Goal: Information Seeking & Learning: Learn about a topic

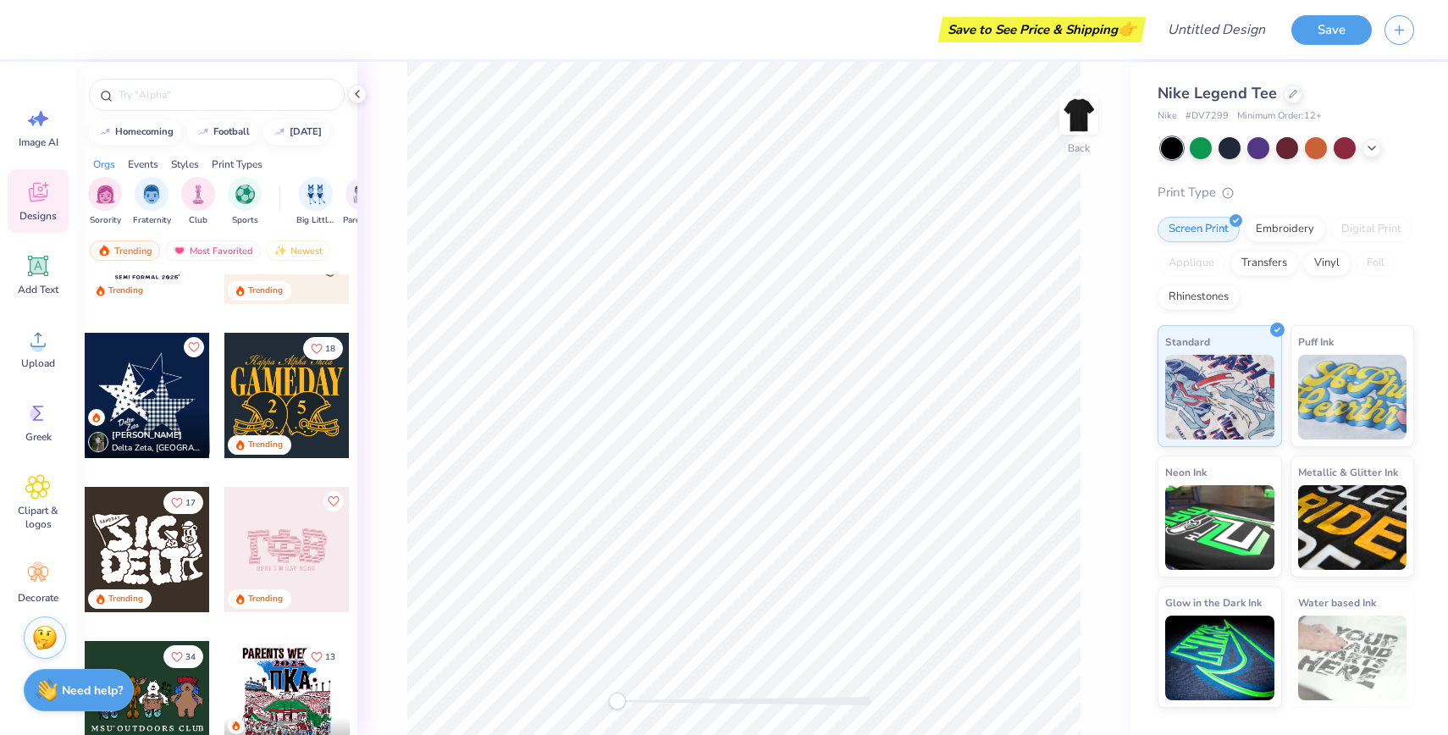
scroll to position [664, 0]
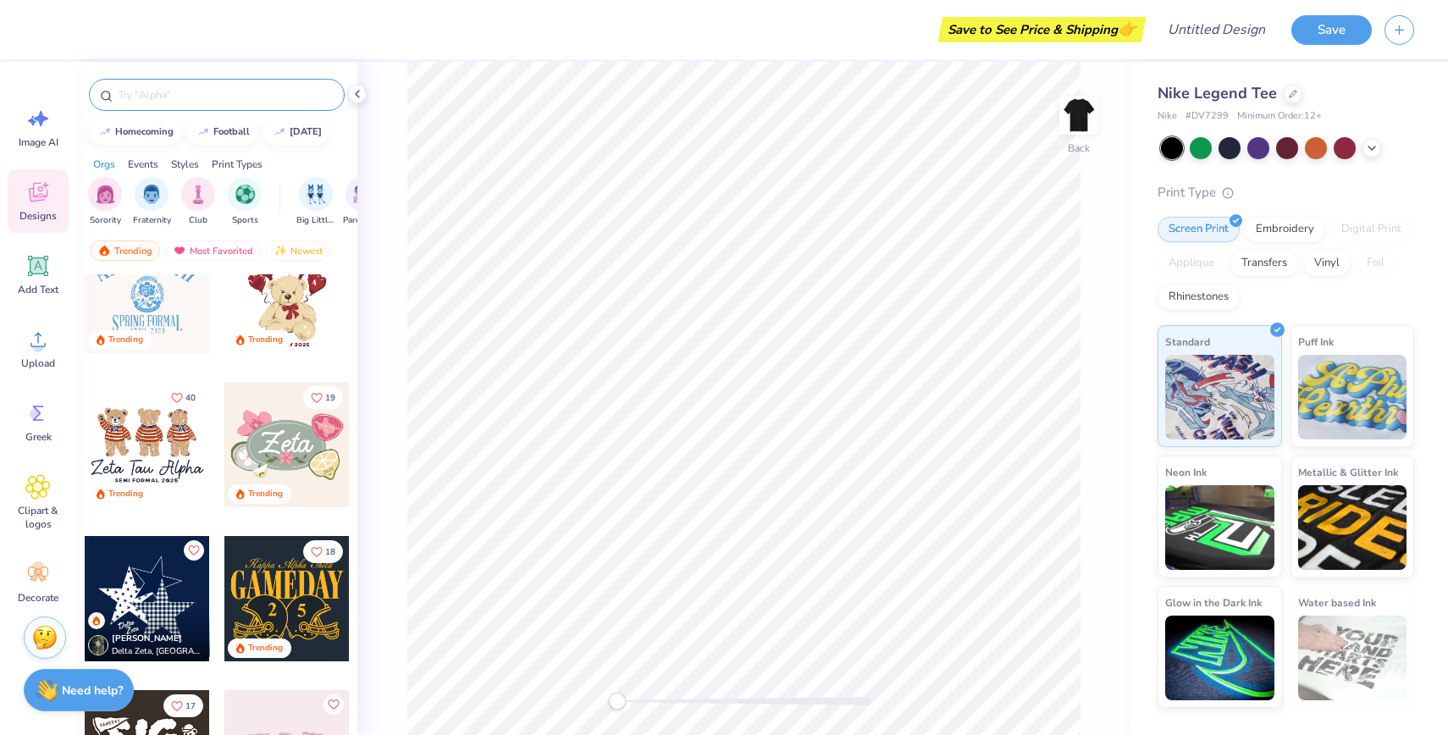
click at [235, 94] on input "text" at bounding box center [225, 94] width 217 height 17
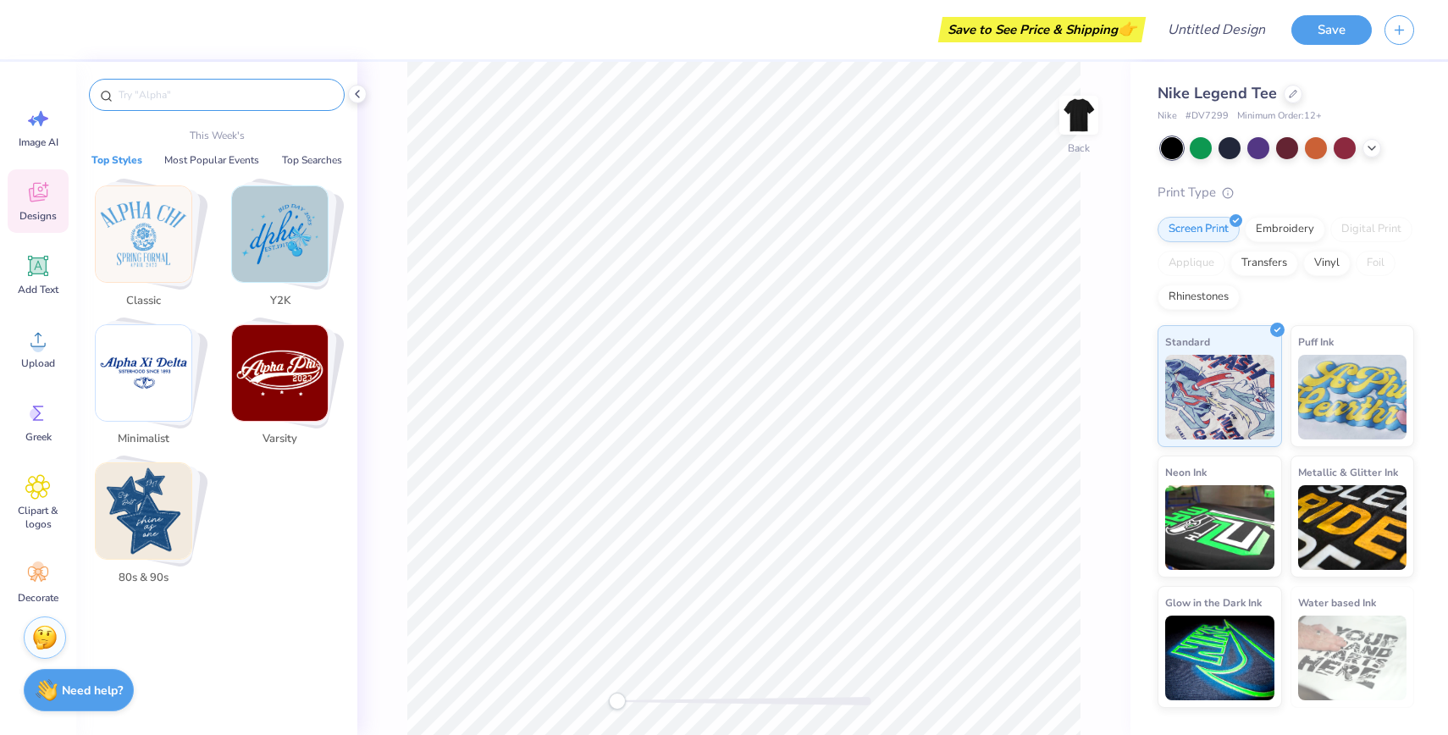
click at [235, 94] on input "text" at bounding box center [225, 94] width 217 height 17
paste input "i"
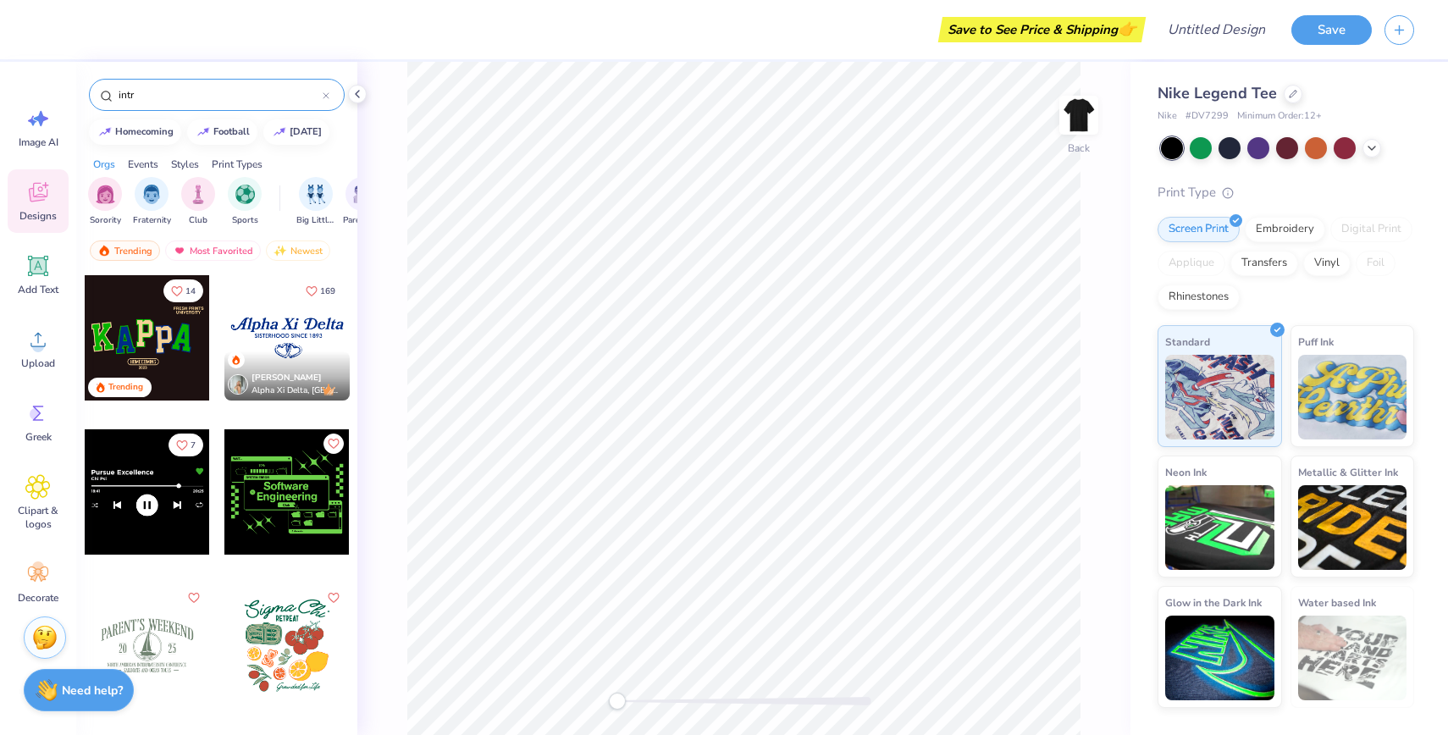
type input "intr"
click at [195, 100] on input "intr" at bounding box center [220, 94] width 206 height 17
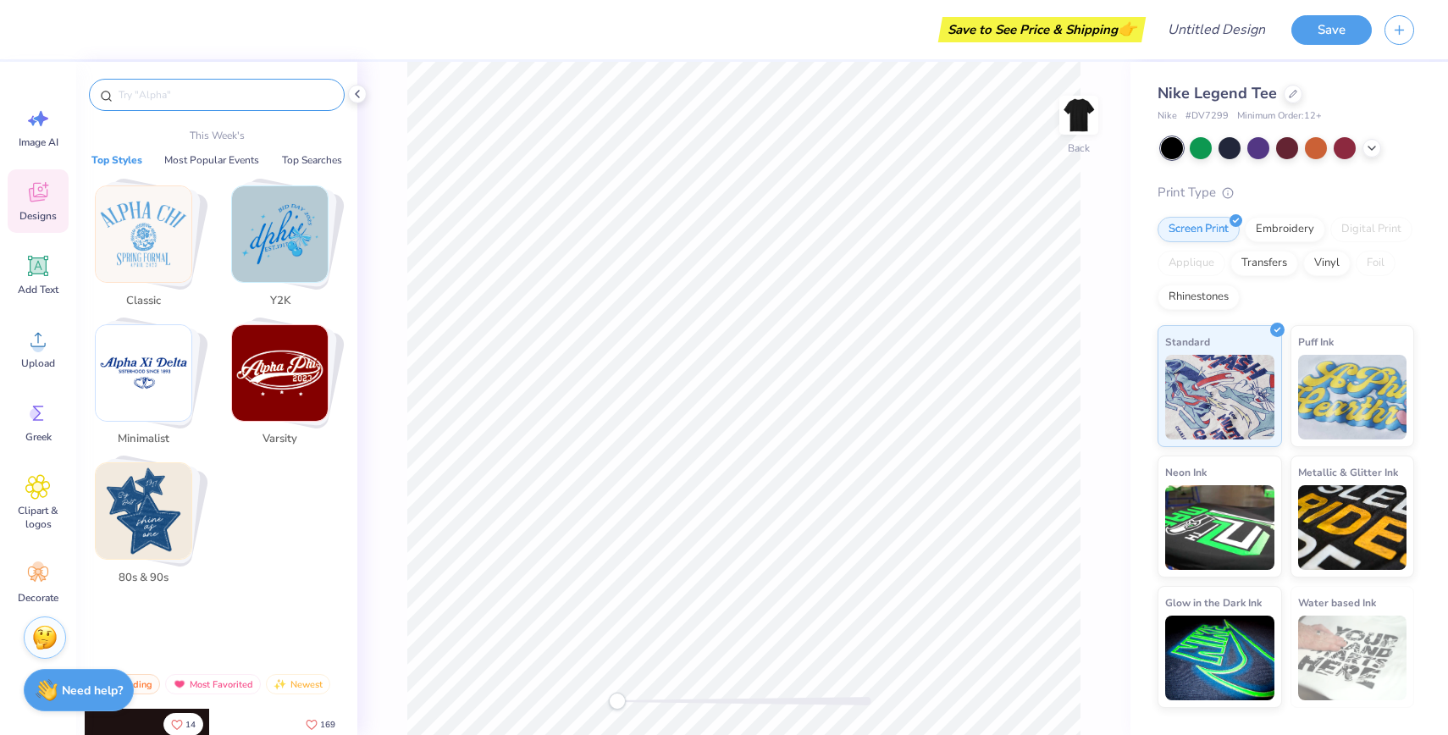
paste input "intramural"
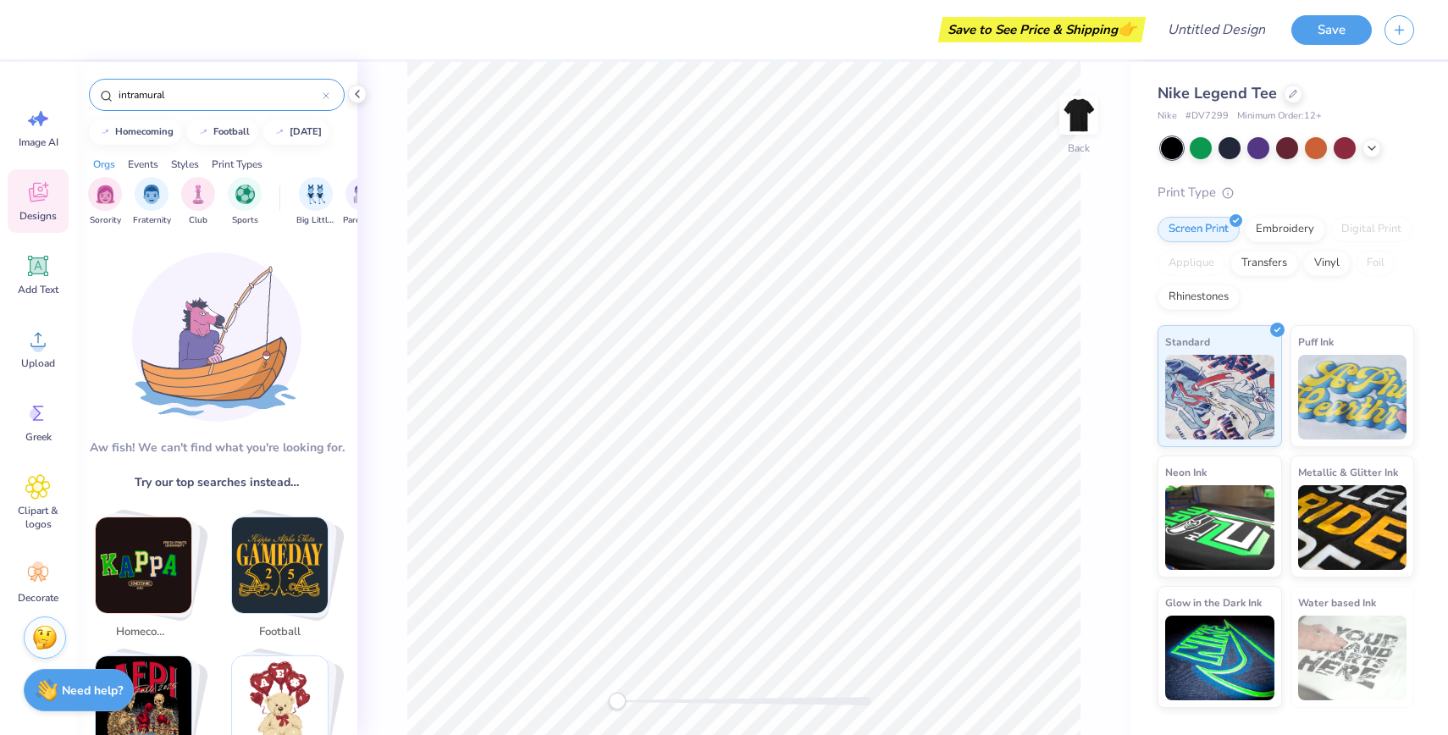
type input "intramural"
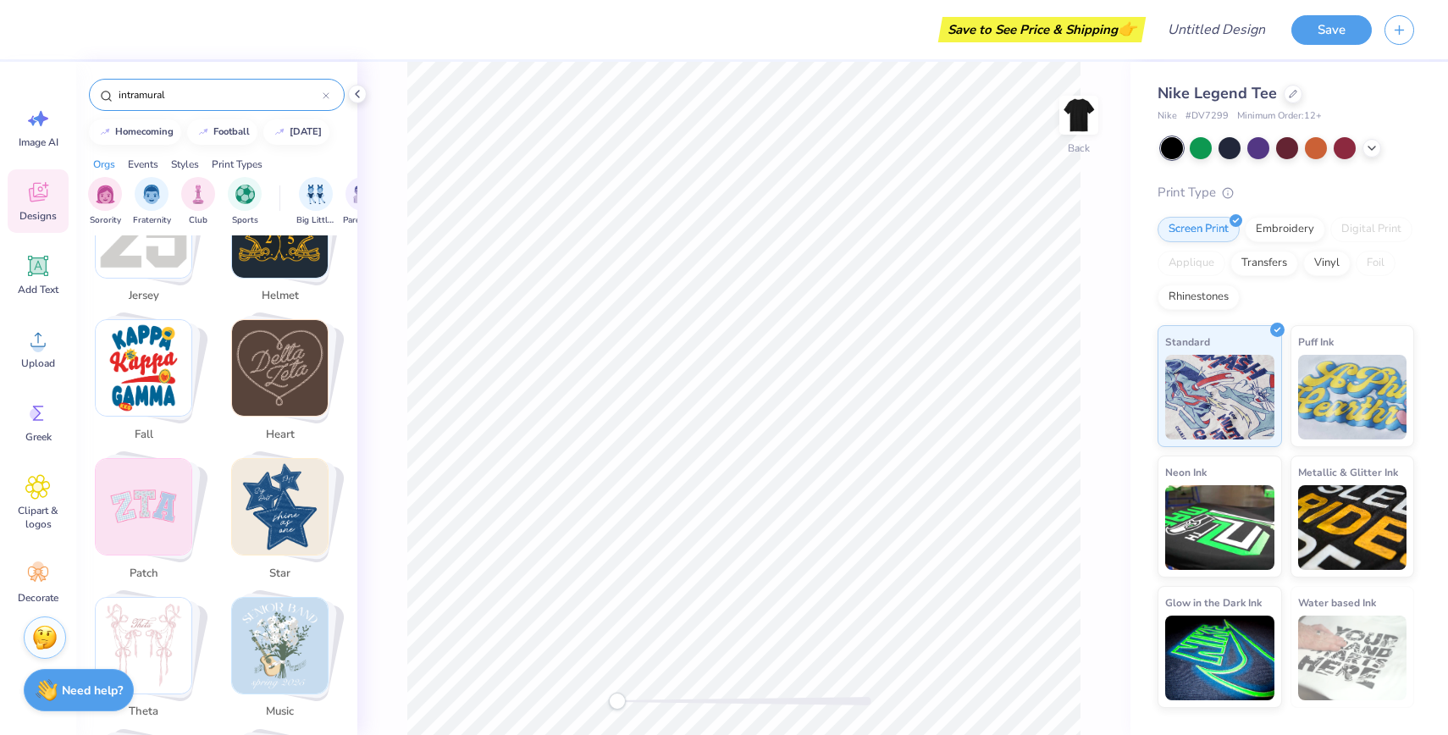
scroll to position [729, 0]
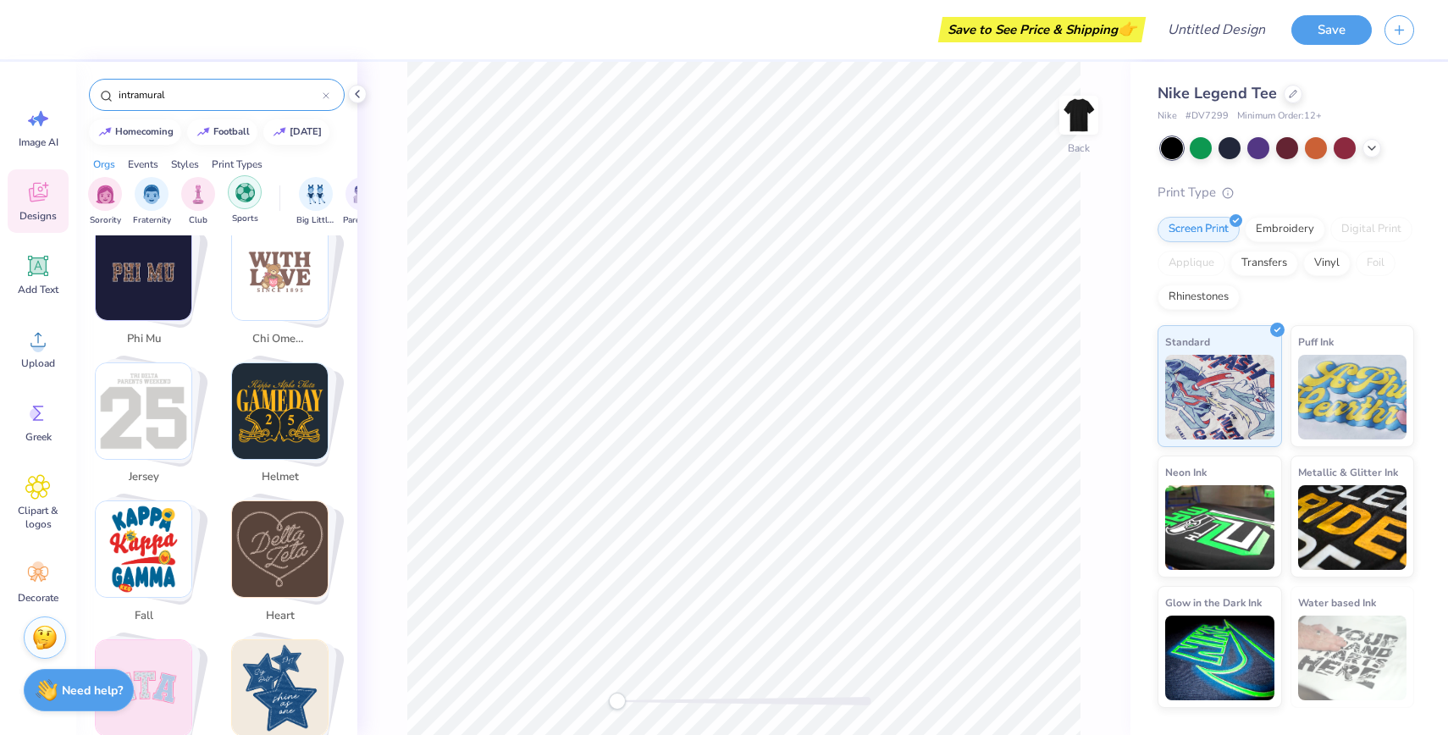
click at [250, 185] on img "filter for Sports" at bounding box center [244, 192] width 19 height 19
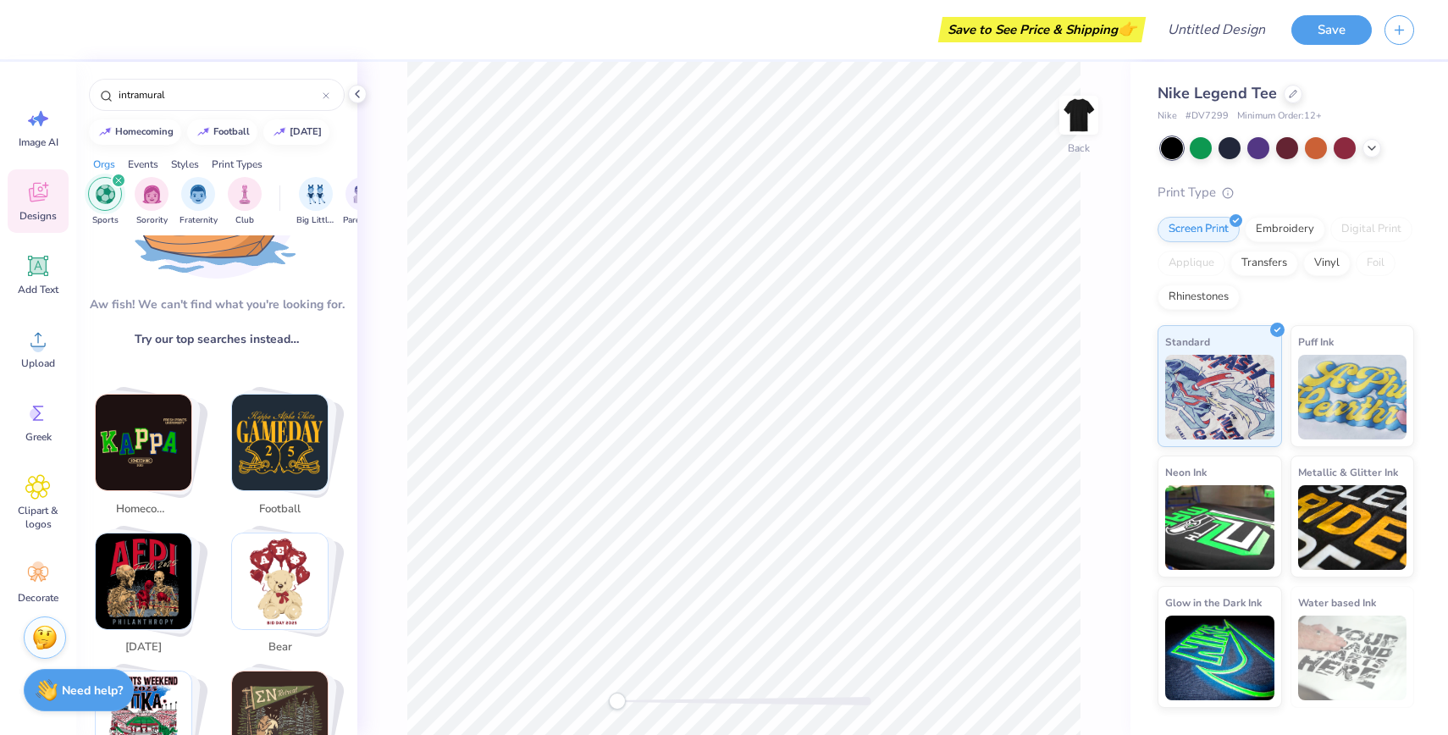
scroll to position [0, 0]
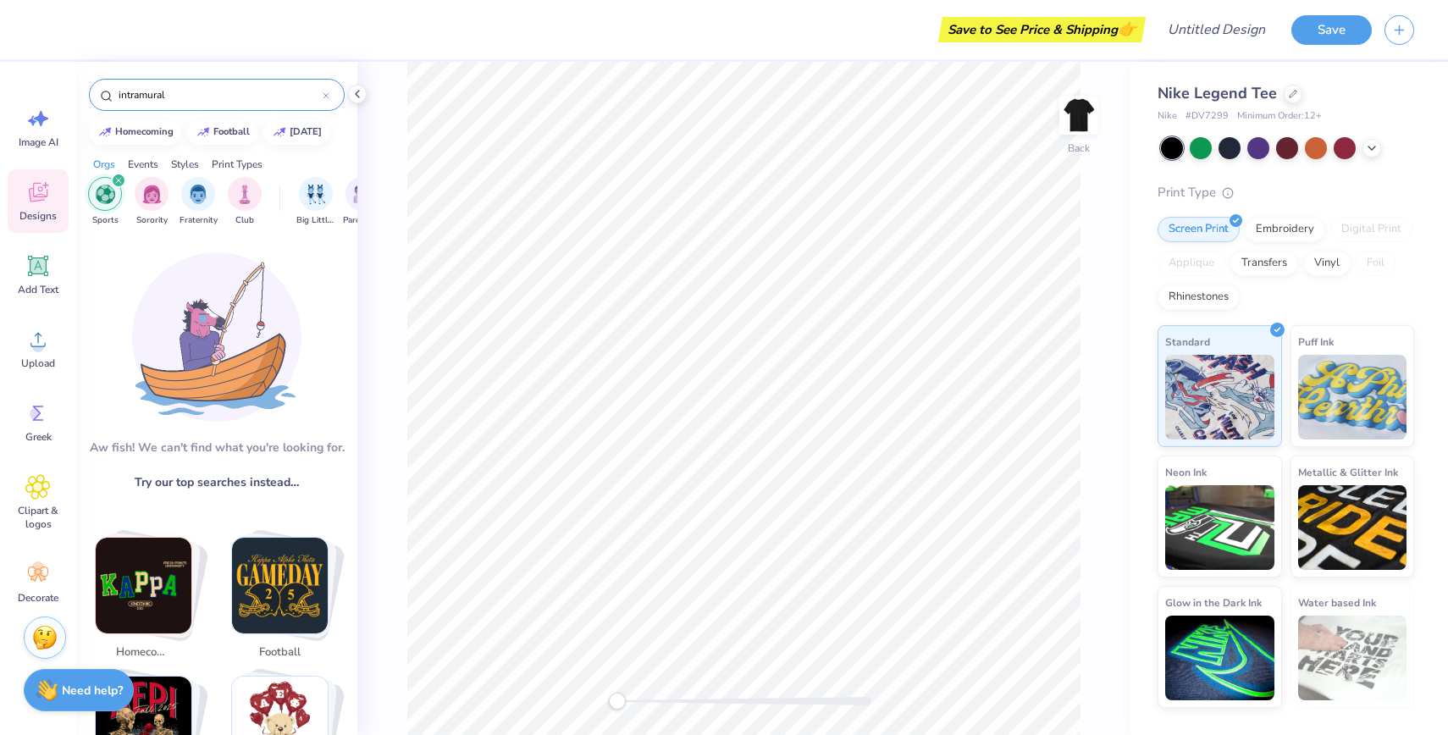
click at [317, 90] on input "intramural" at bounding box center [220, 94] width 206 height 17
click at [333, 94] on div "intramural" at bounding box center [217, 95] width 256 height 32
click at [323, 96] on icon at bounding box center [326, 95] width 7 height 7
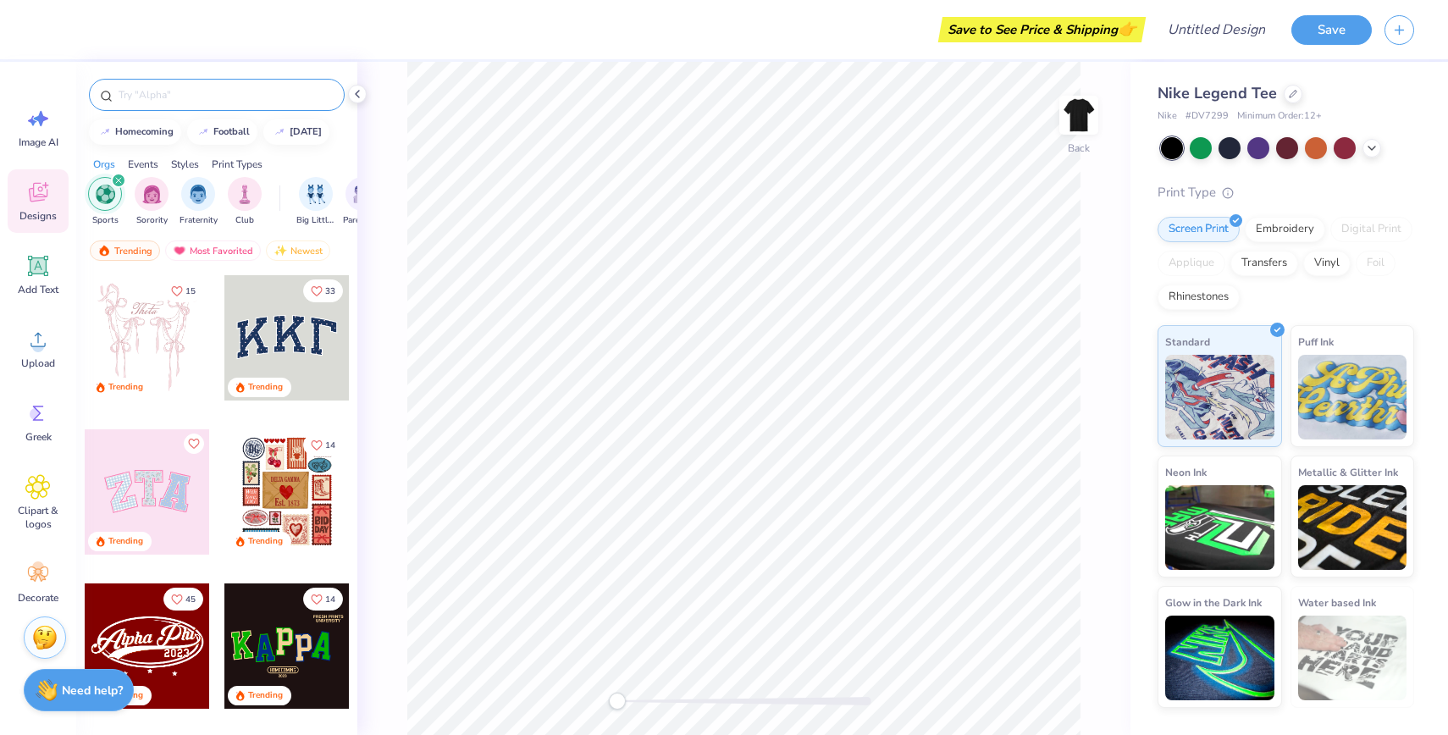
click at [103, 198] on img "filter for Sports" at bounding box center [105, 194] width 19 height 19
click at [235, 187] on img "filter for Sports" at bounding box center [244, 192] width 19 height 19
click at [181, 165] on div "Styles" at bounding box center [185, 164] width 28 height 15
click at [167, 199] on img "filter for 80s & 90s" at bounding box center [161, 192] width 19 height 19
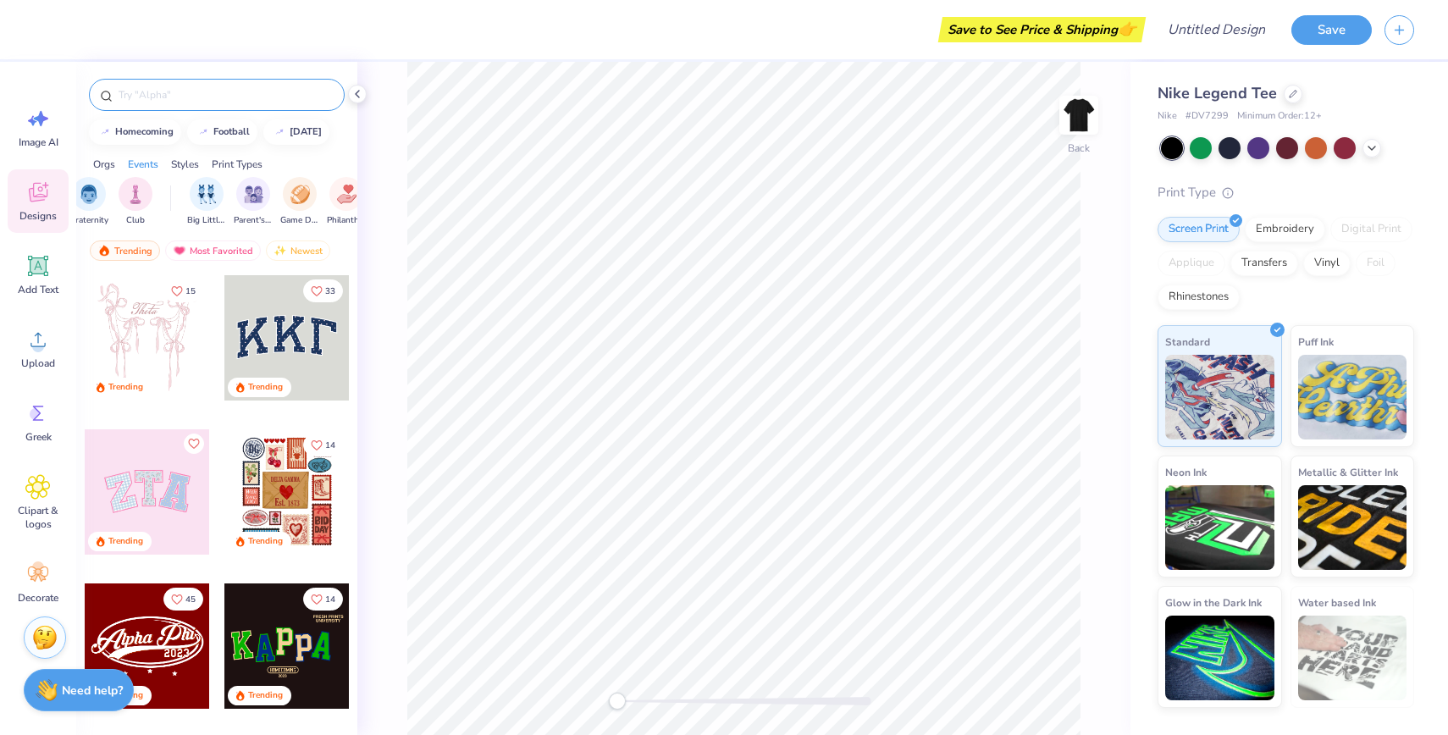
scroll to position [0, 0]
click at [32, 198] on icon at bounding box center [38, 195] width 16 height 14
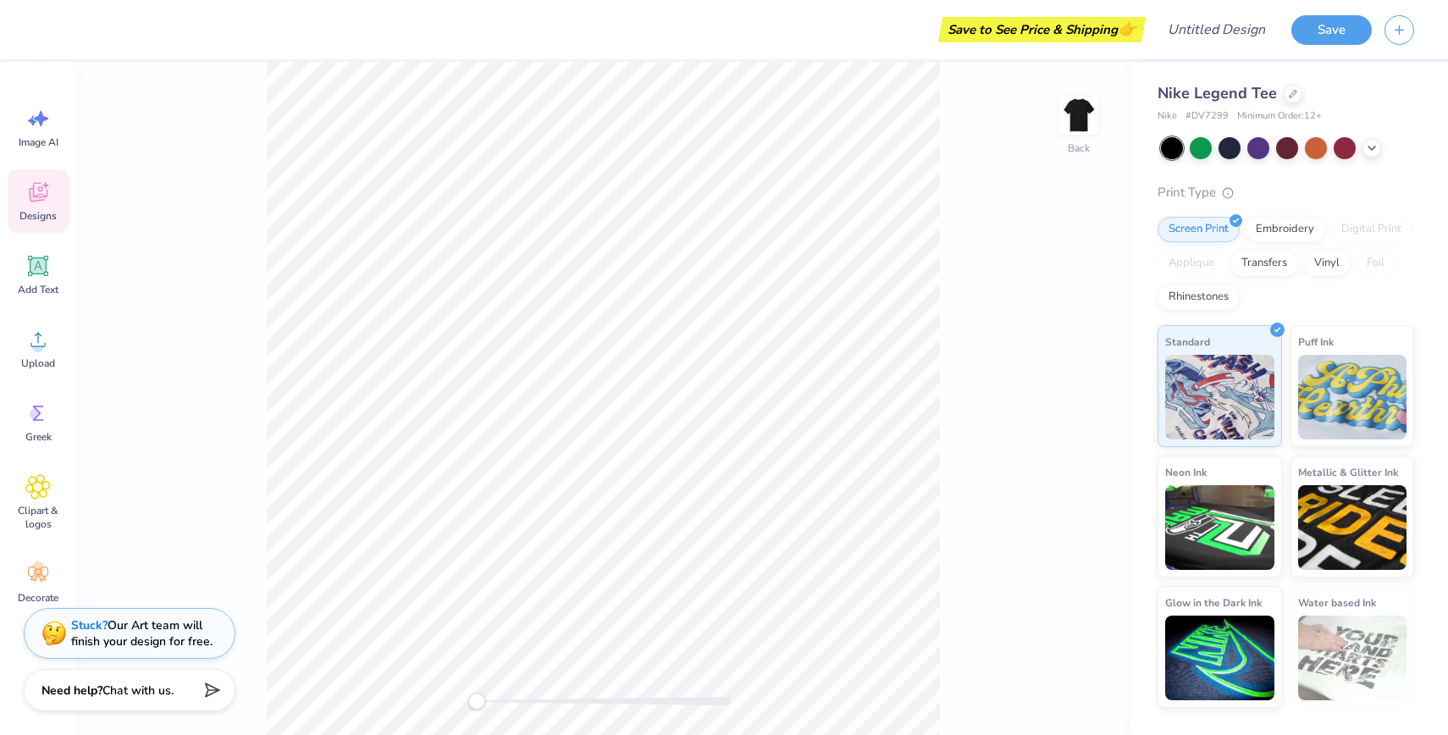
click at [32, 198] on icon at bounding box center [38, 195] width 16 height 14
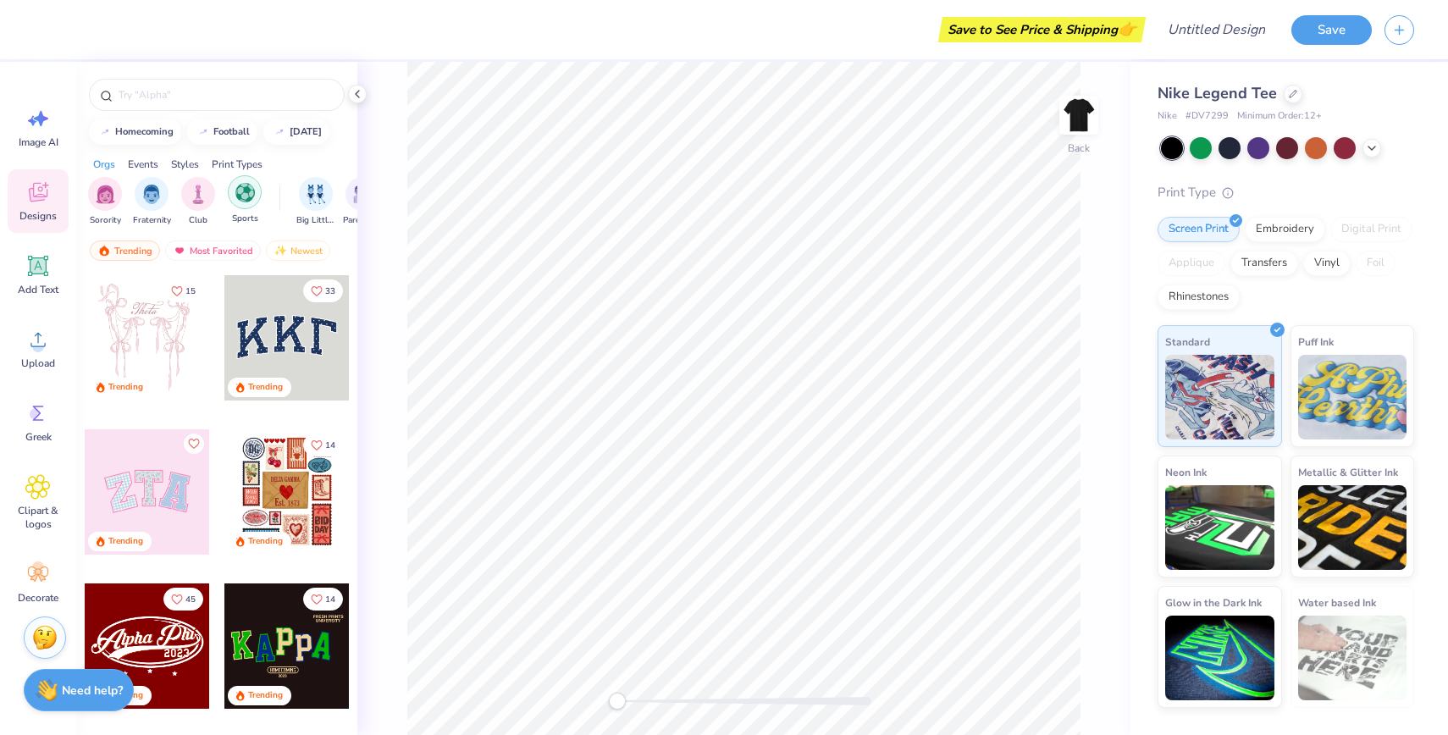
click at [250, 191] on img "filter for Sports" at bounding box center [244, 192] width 19 height 19
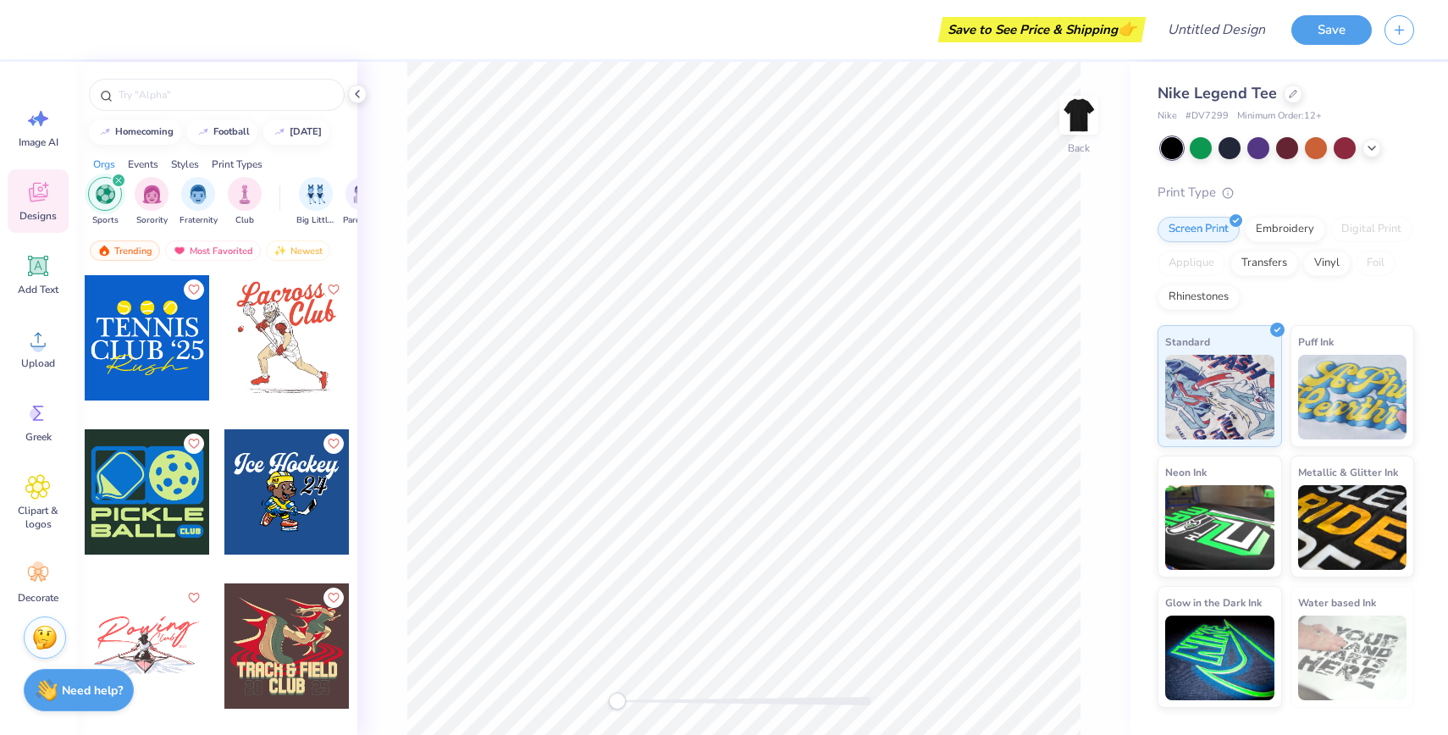
scroll to position [5071, 0]
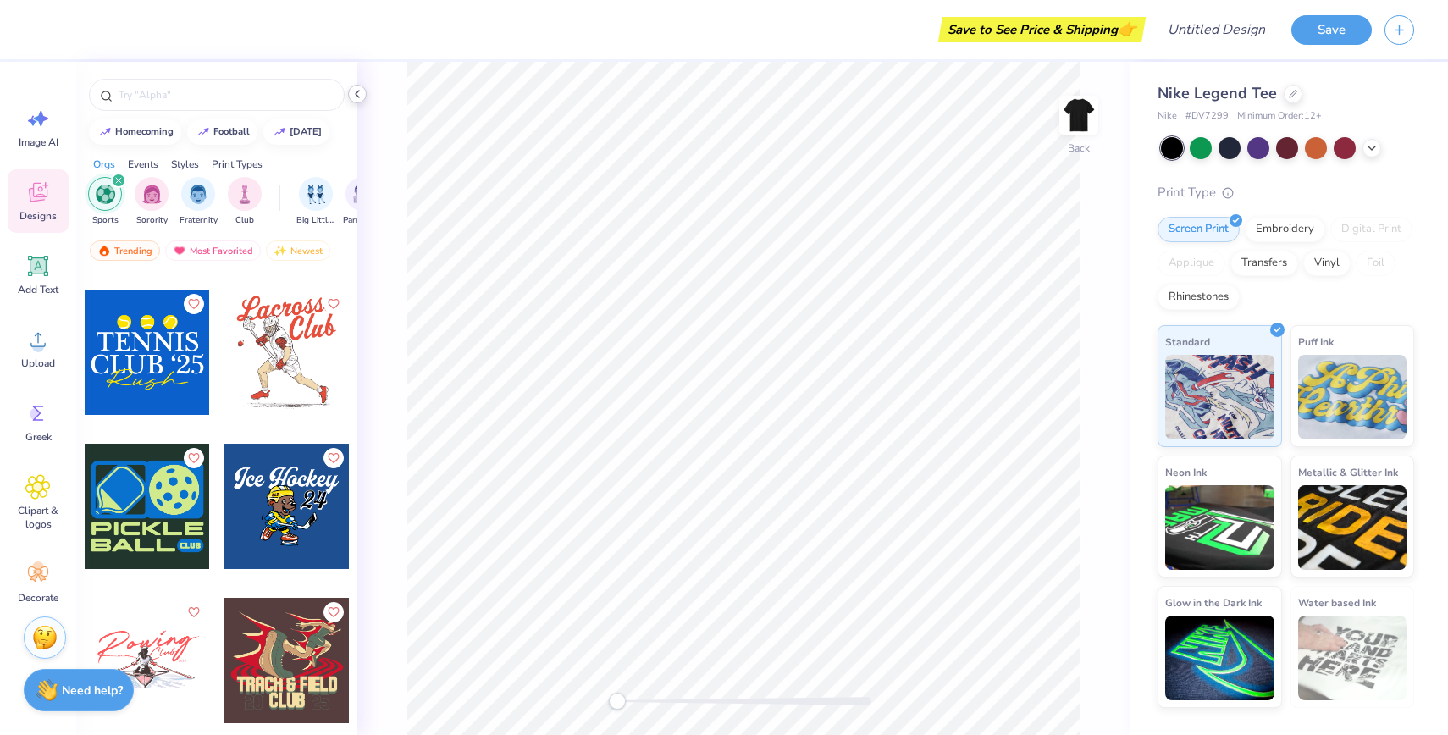
click at [358, 91] on icon at bounding box center [358, 94] width 14 height 14
